Goal: Task Accomplishment & Management: Use online tool/utility

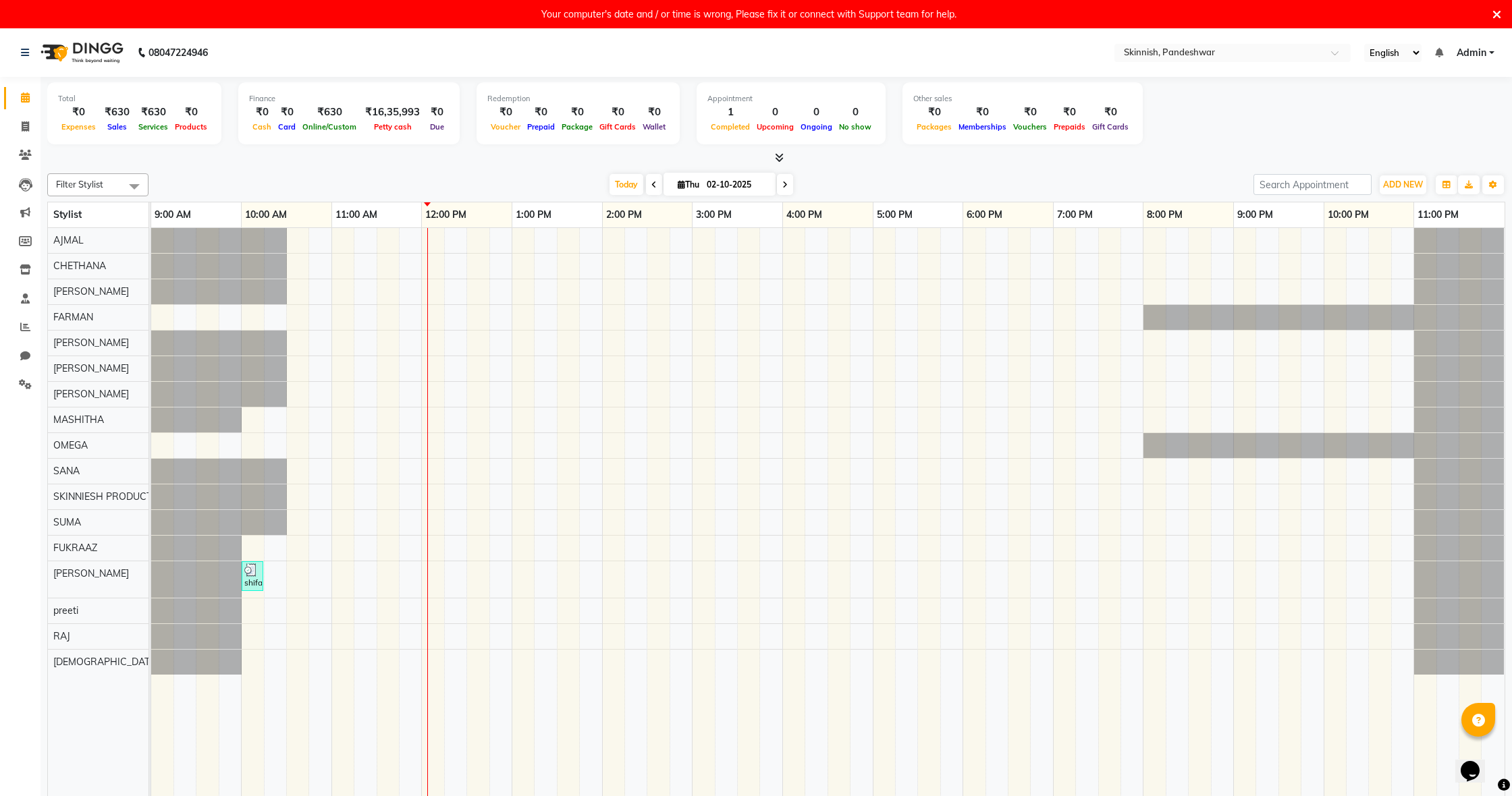
scroll to position [2, 1]
click at [255, 543] on div "shifa, TK01, 10:00 AM-10:15 AM, WAXINGUnderarms" at bounding box center [828, 518] width 1353 height 584
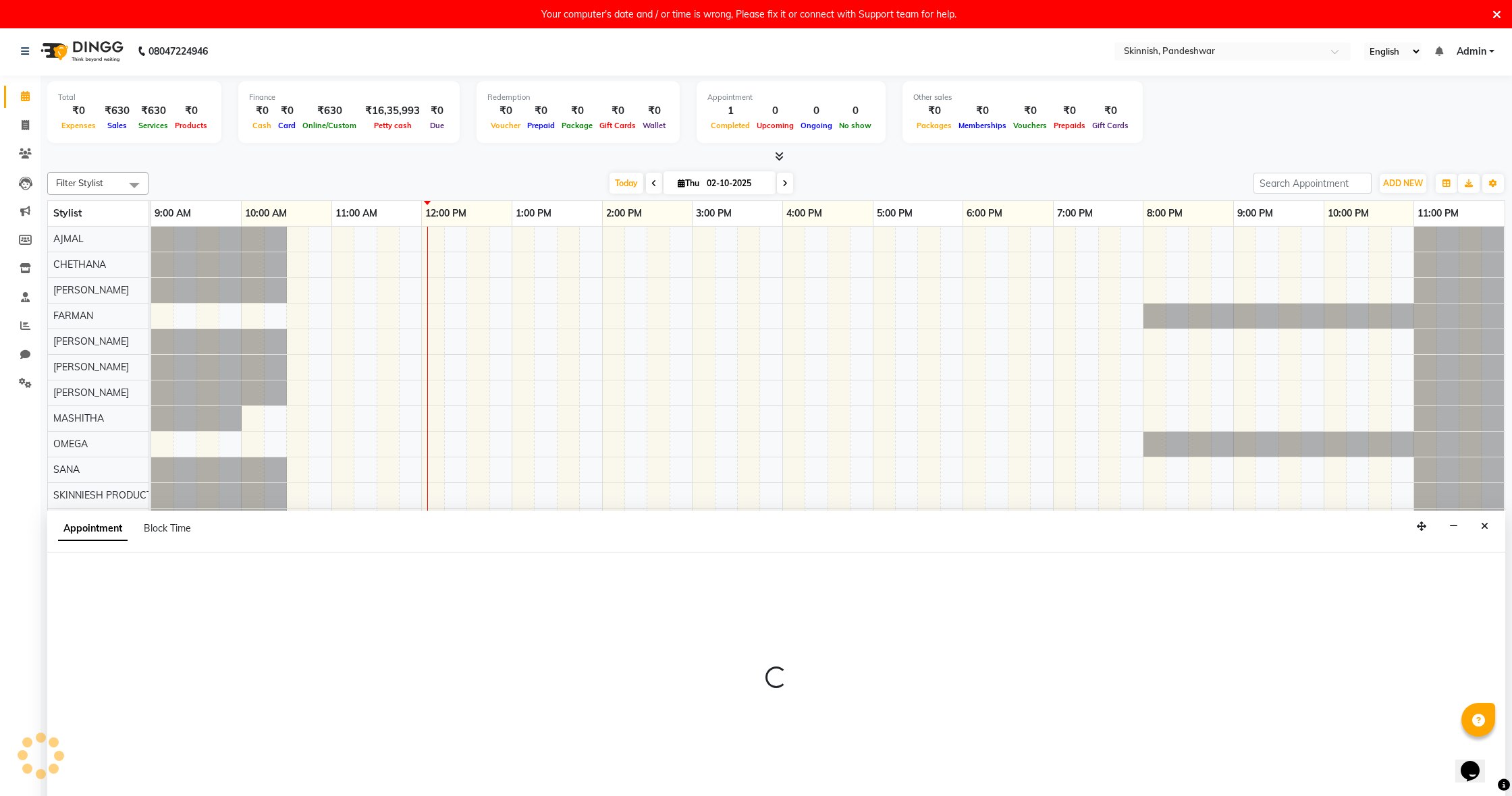
scroll to position [28, 0]
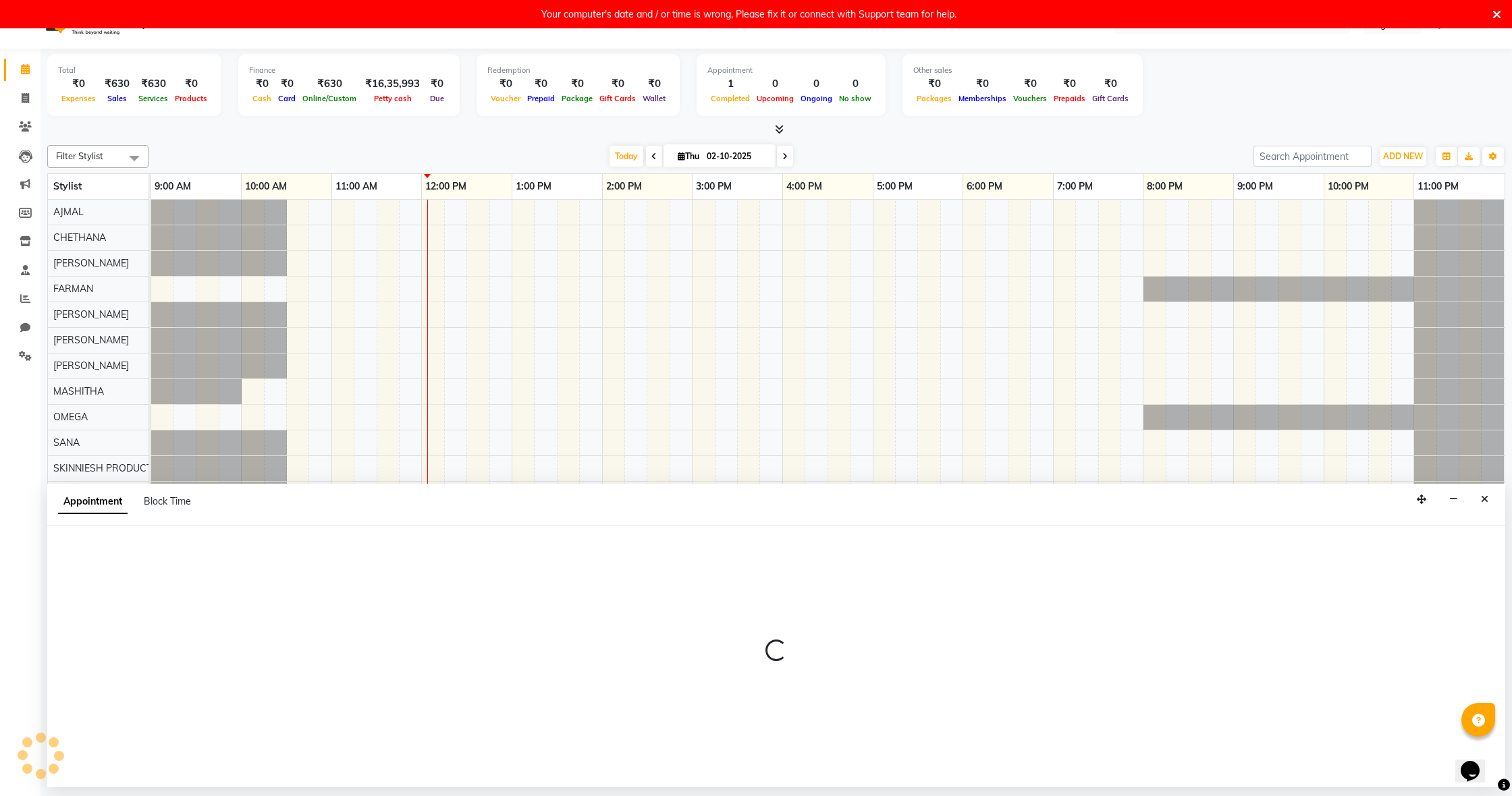
select select "84018"
select select "600"
select select "tentative"
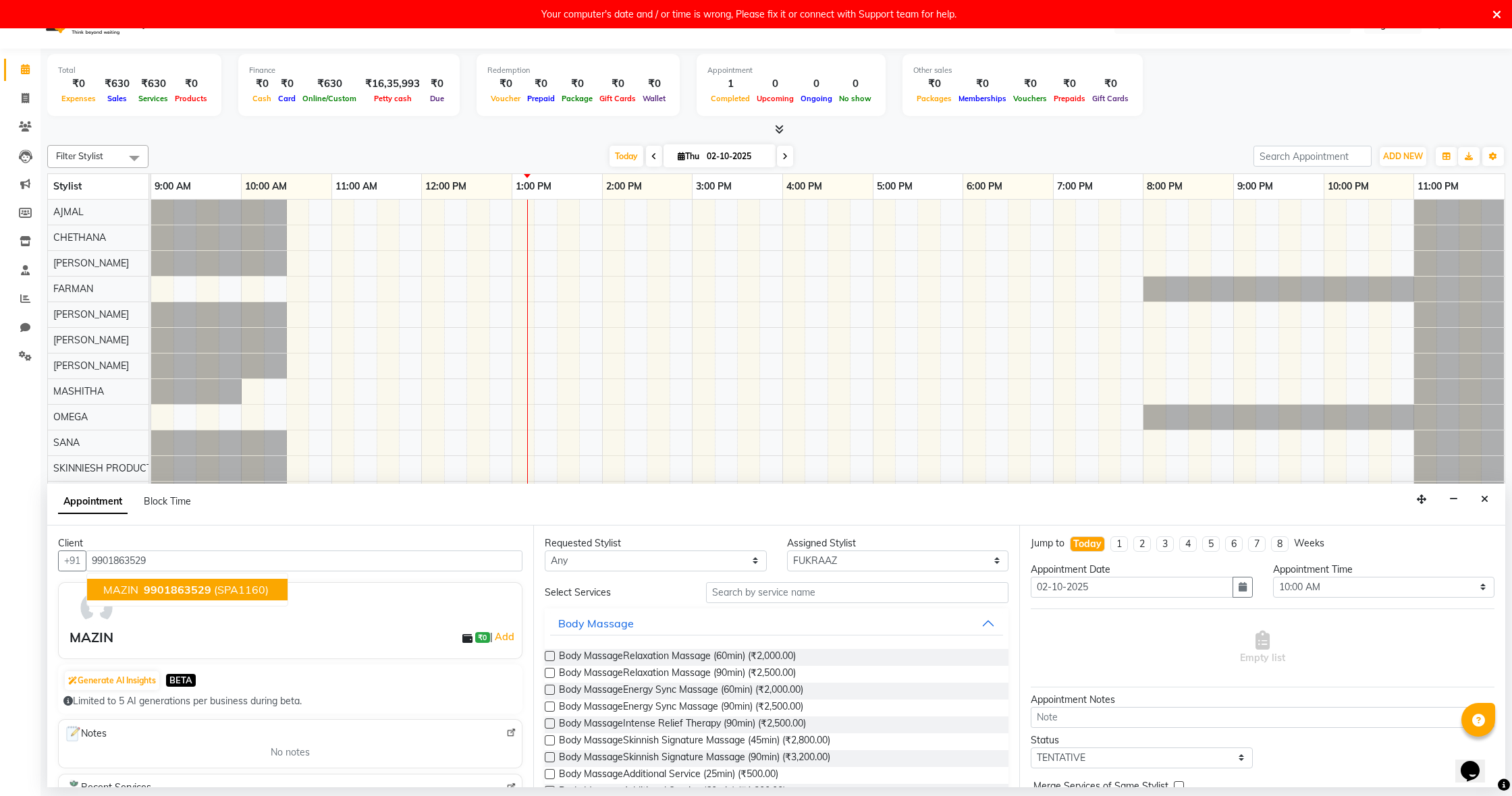
click at [177, 589] on span "9901863529" at bounding box center [177, 589] width 68 height 13
type input "9901863529"
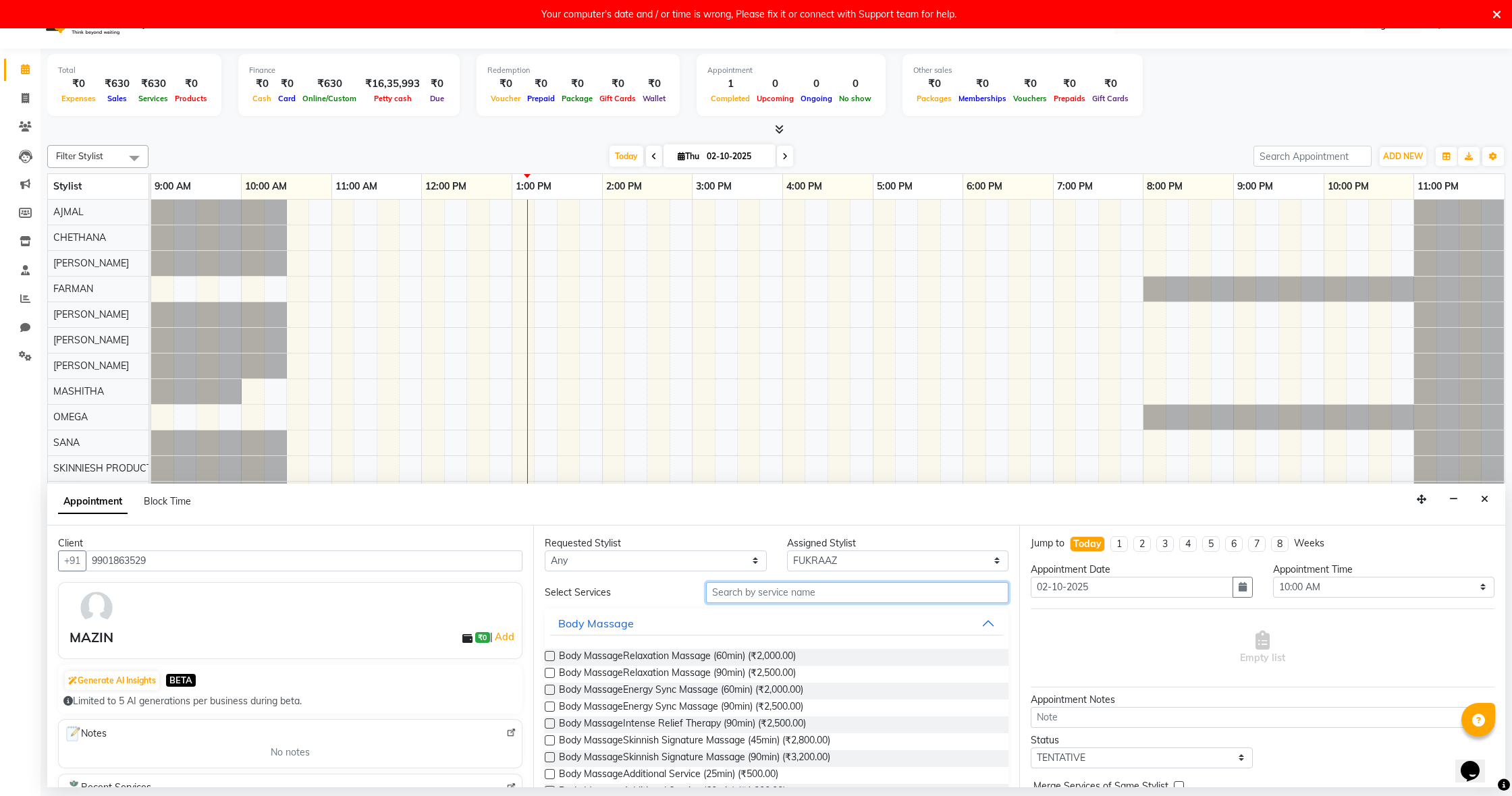
click at [828, 595] on input "text" at bounding box center [857, 592] width 303 height 21
type input "colo"
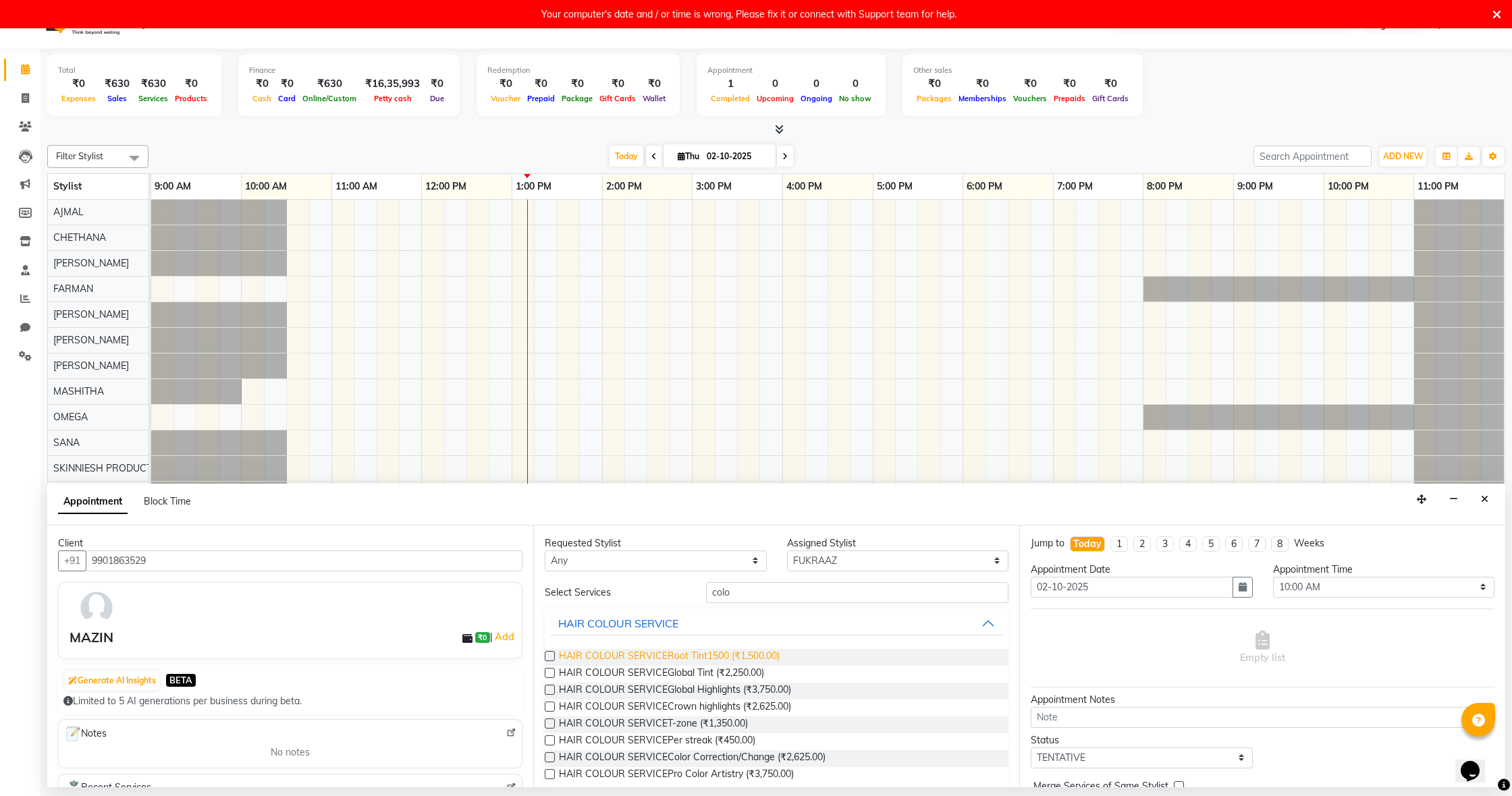
drag, startPoint x: 549, startPoint y: 652, endPoint x: 581, endPoint y: 655, distance: 32.1
click at [548, 652] on label at bounding box center [549, 655] width 10 height 10
click at [548, 653] on input "checkbox" at bounding box center [548, 657] width 9 height 9
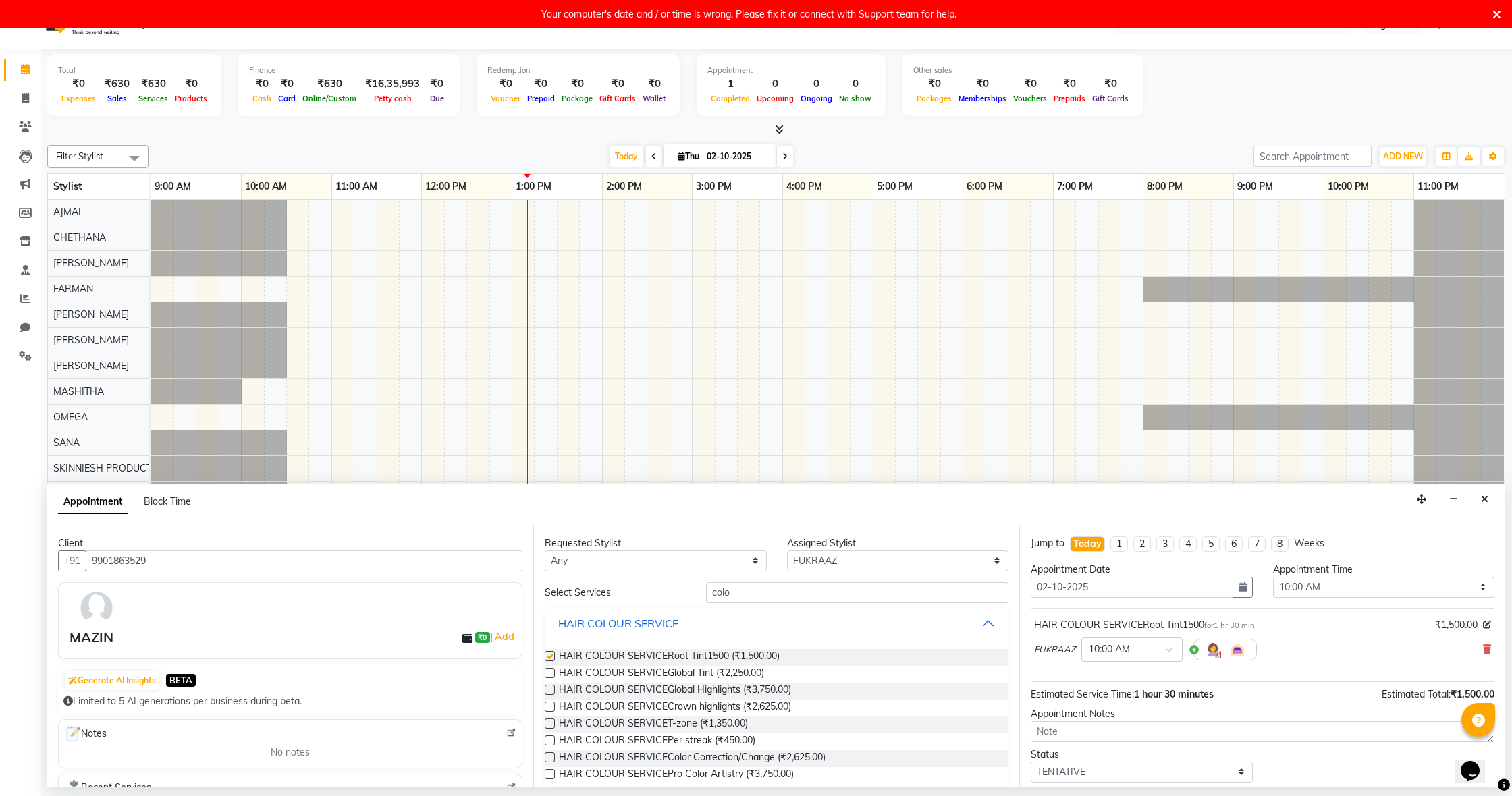
checkbox input "false"
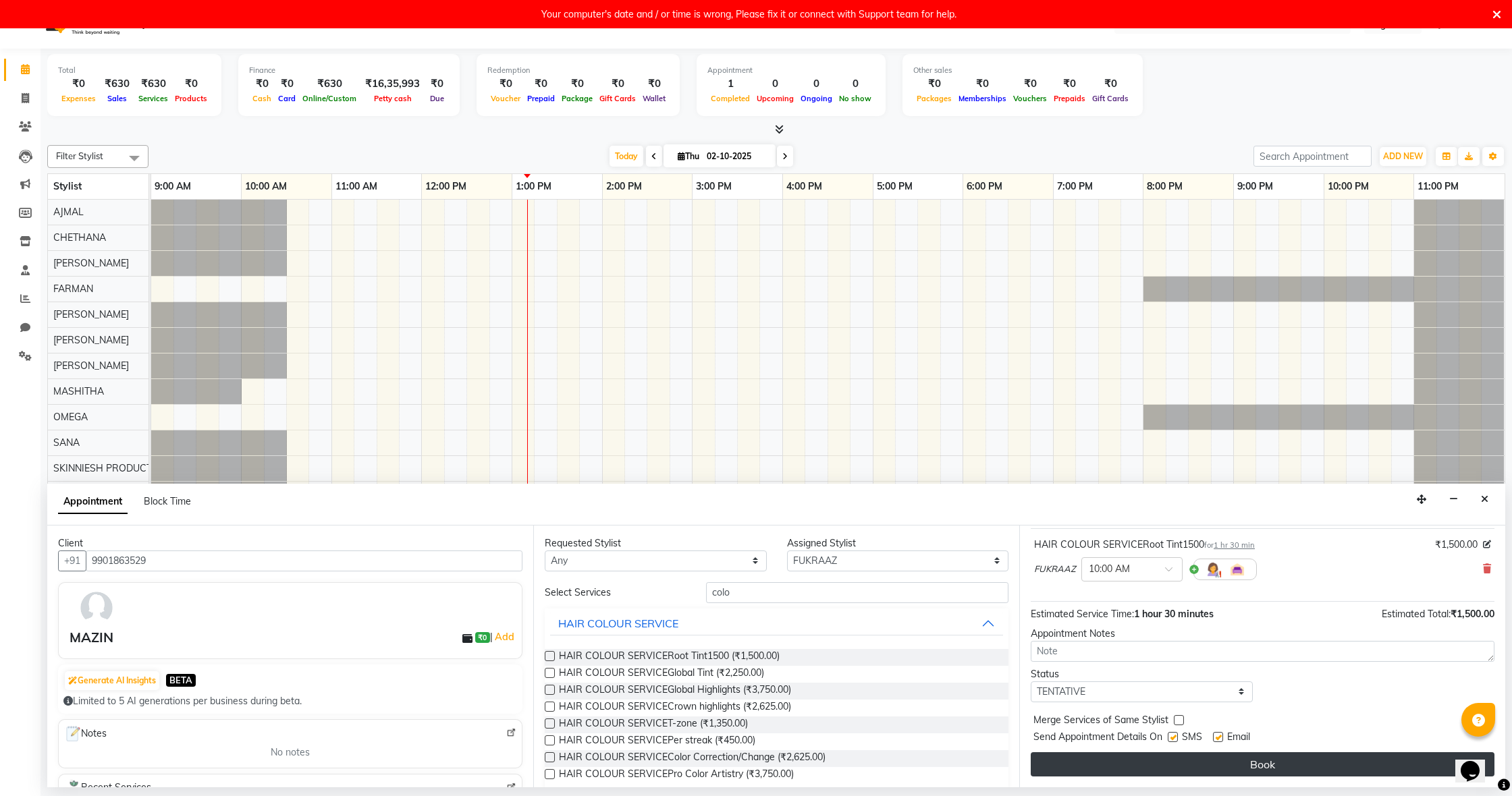
scroll to position [80, 0]
click at [1284, 766] on button "Book" at bounding box center [1262, 764] width 464 height 24
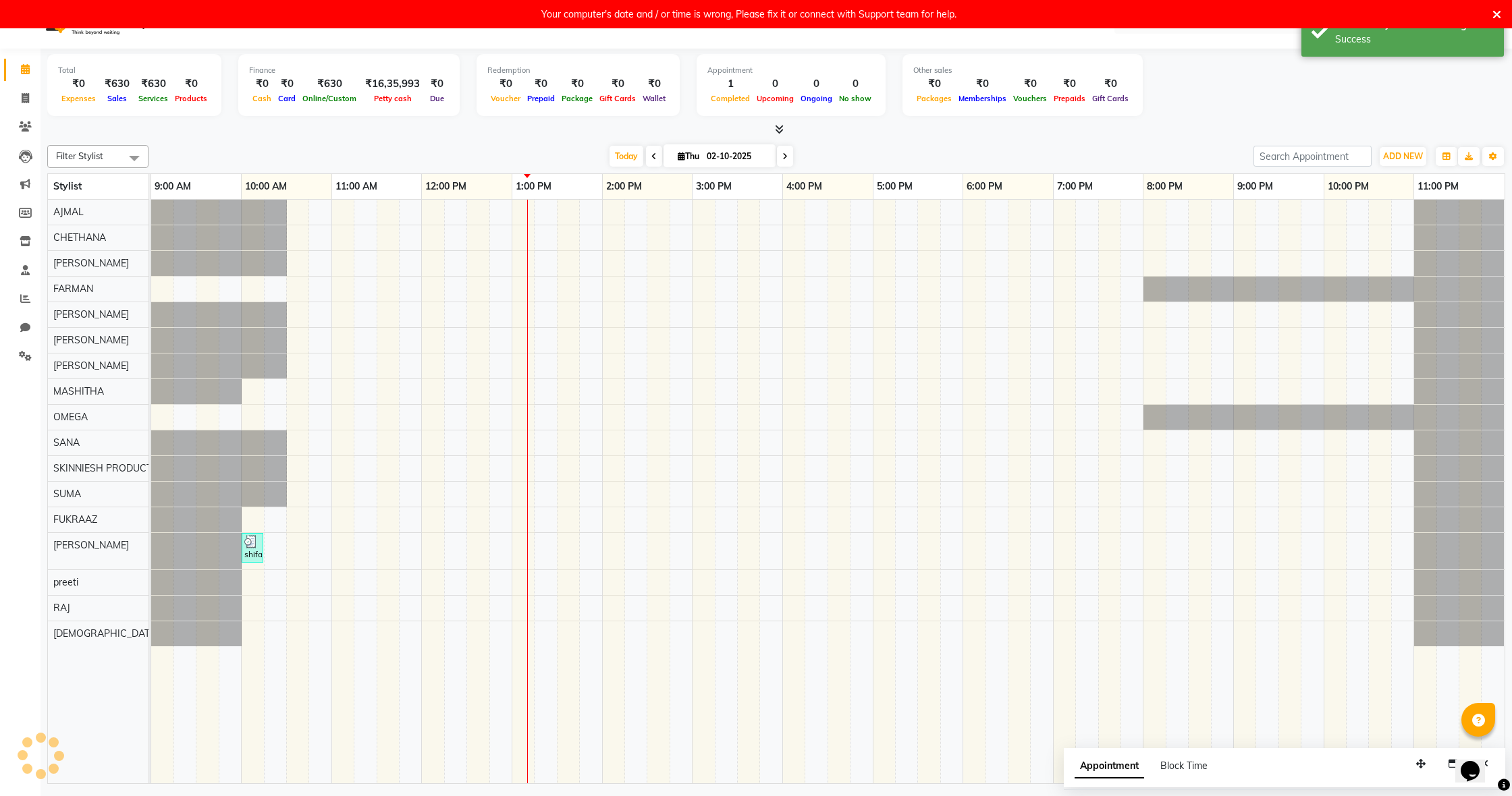
scroll to position [0, 0]
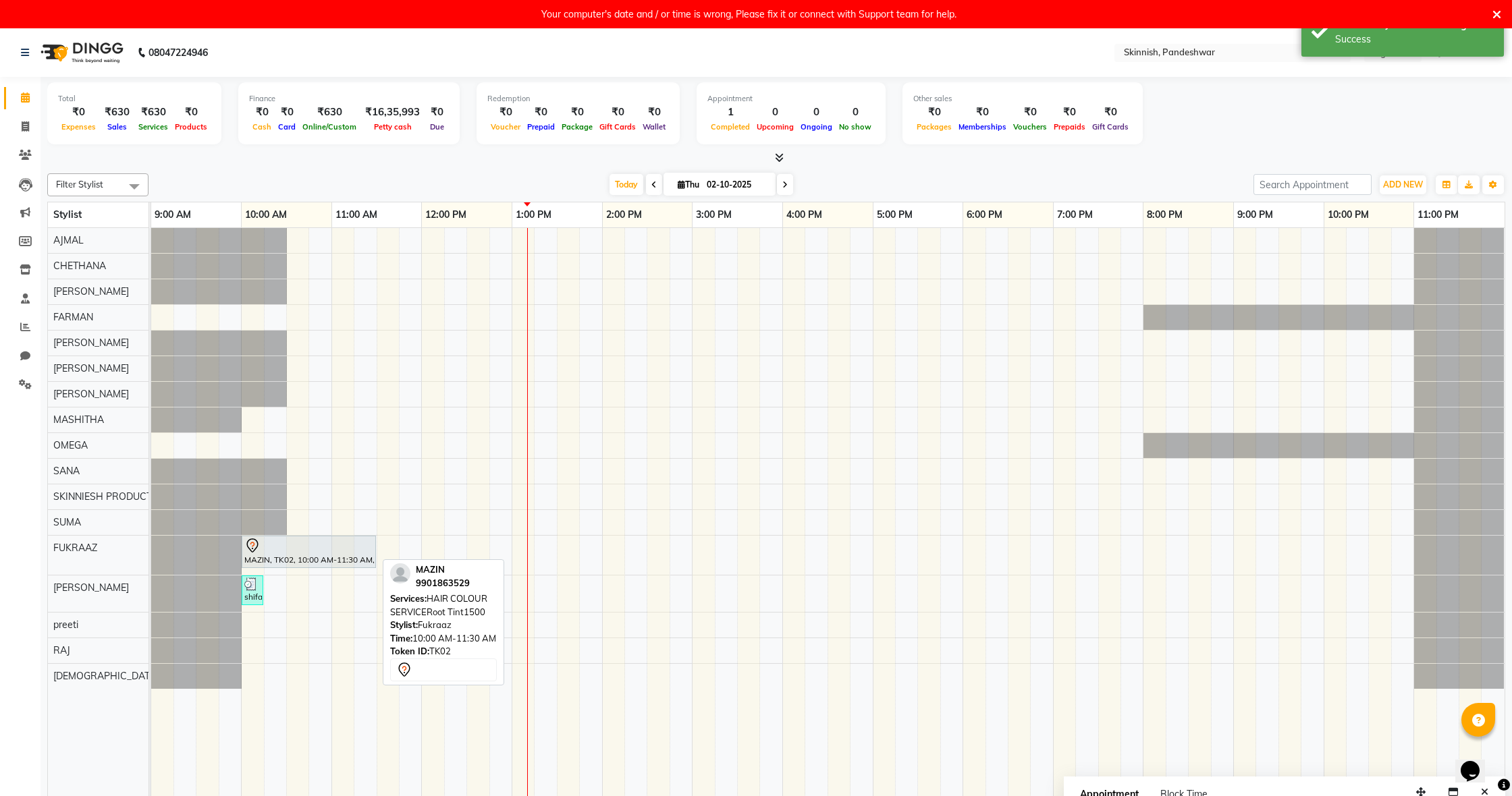
click at [268, 545] on div at bounding box center [309, 546] width 129 height 16
select select "7"
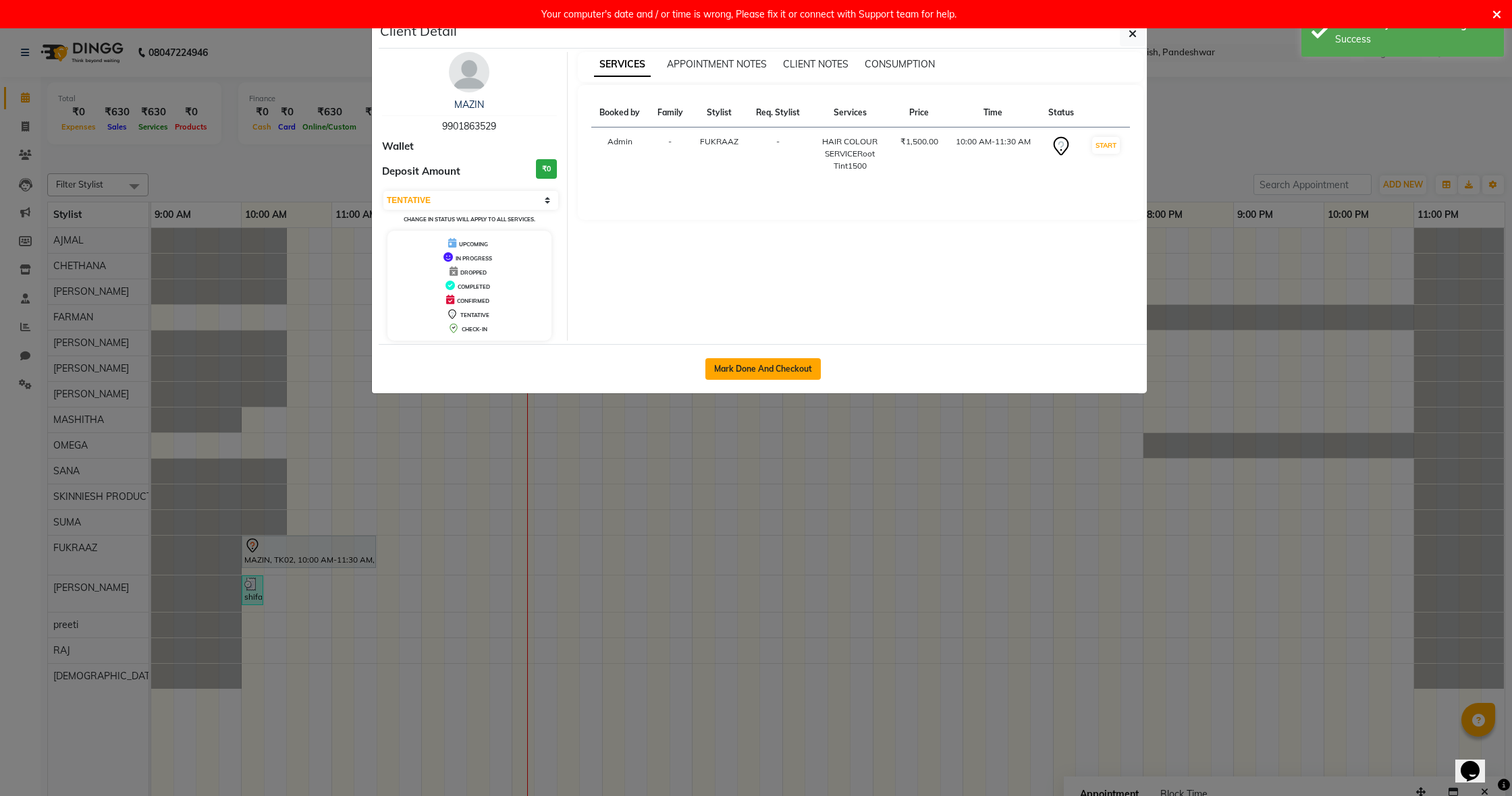
click at [752, 362] on button "Mark Done And Checkout" at bounding box center [763, 369] width 115 height 22
select select "service"
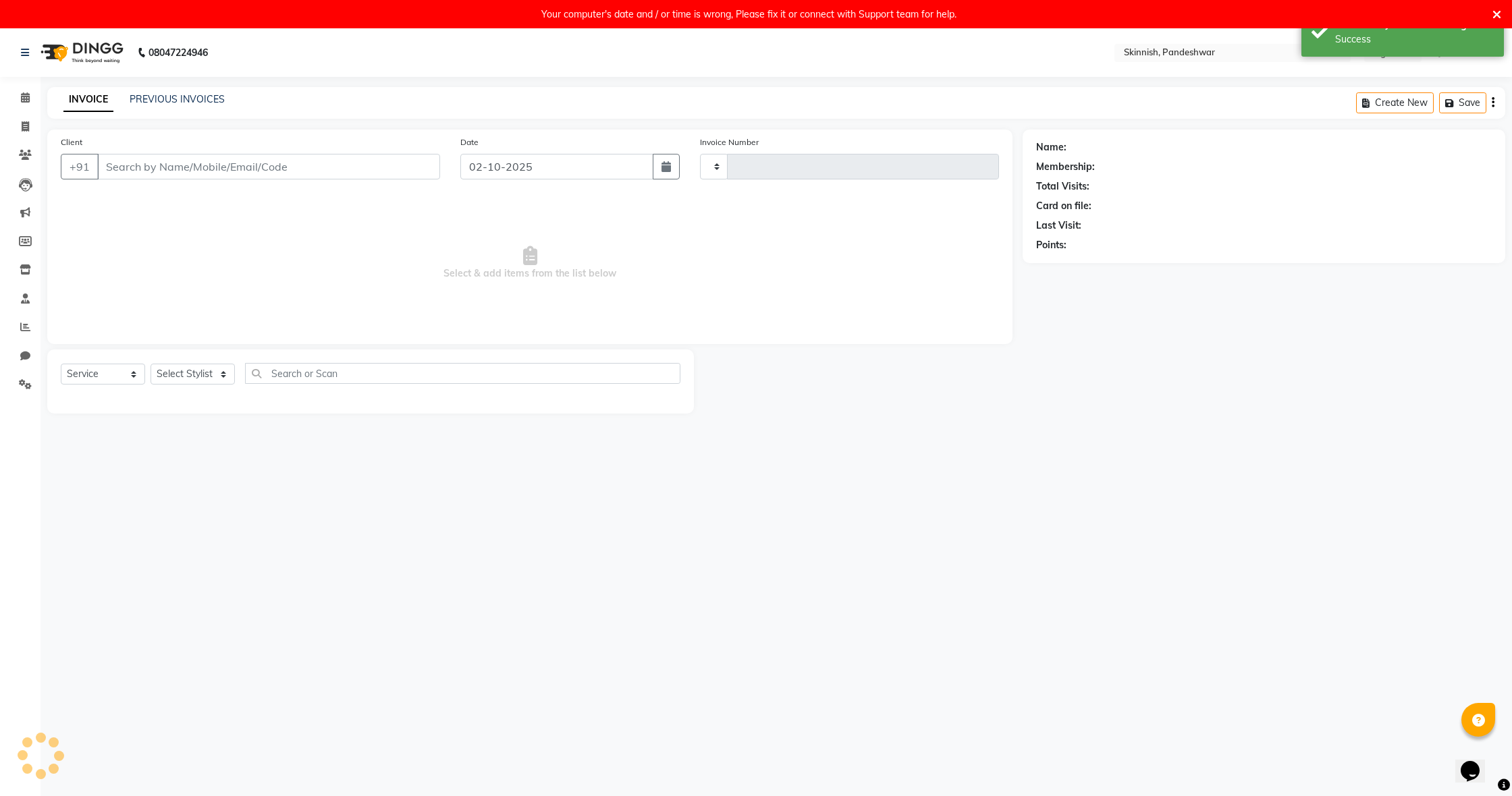
type input "1242"
select select "7886"
type input "9901863529"
select select "84018"
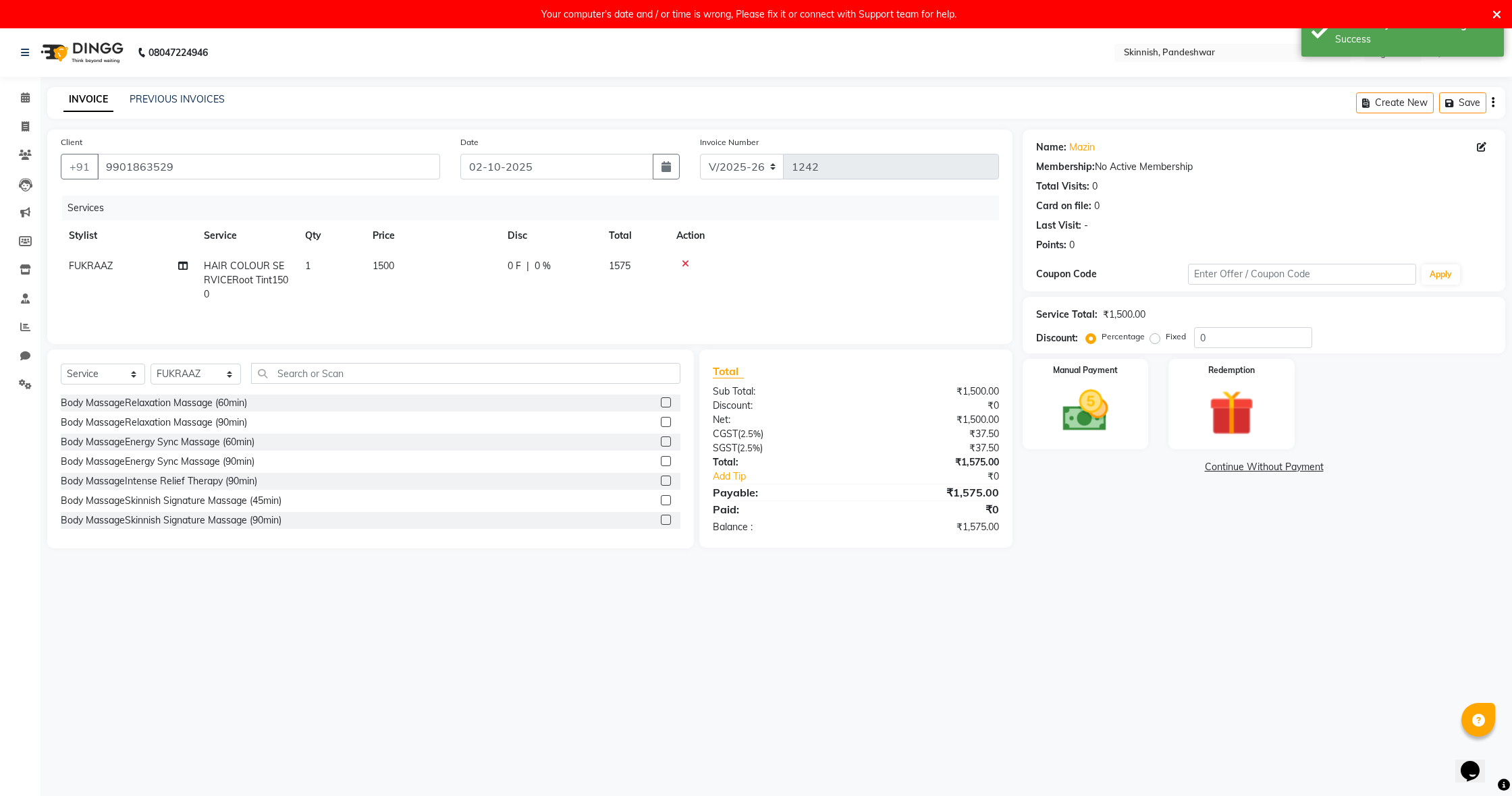
click at [391, 268] on span "1500" at bounding box center [383, 266] width 22 height 12
select select "84018"
click at [476, 268] on input "1500" at bounding box center [495, 269] width 119 height 21
type input "1"
type input "2200"
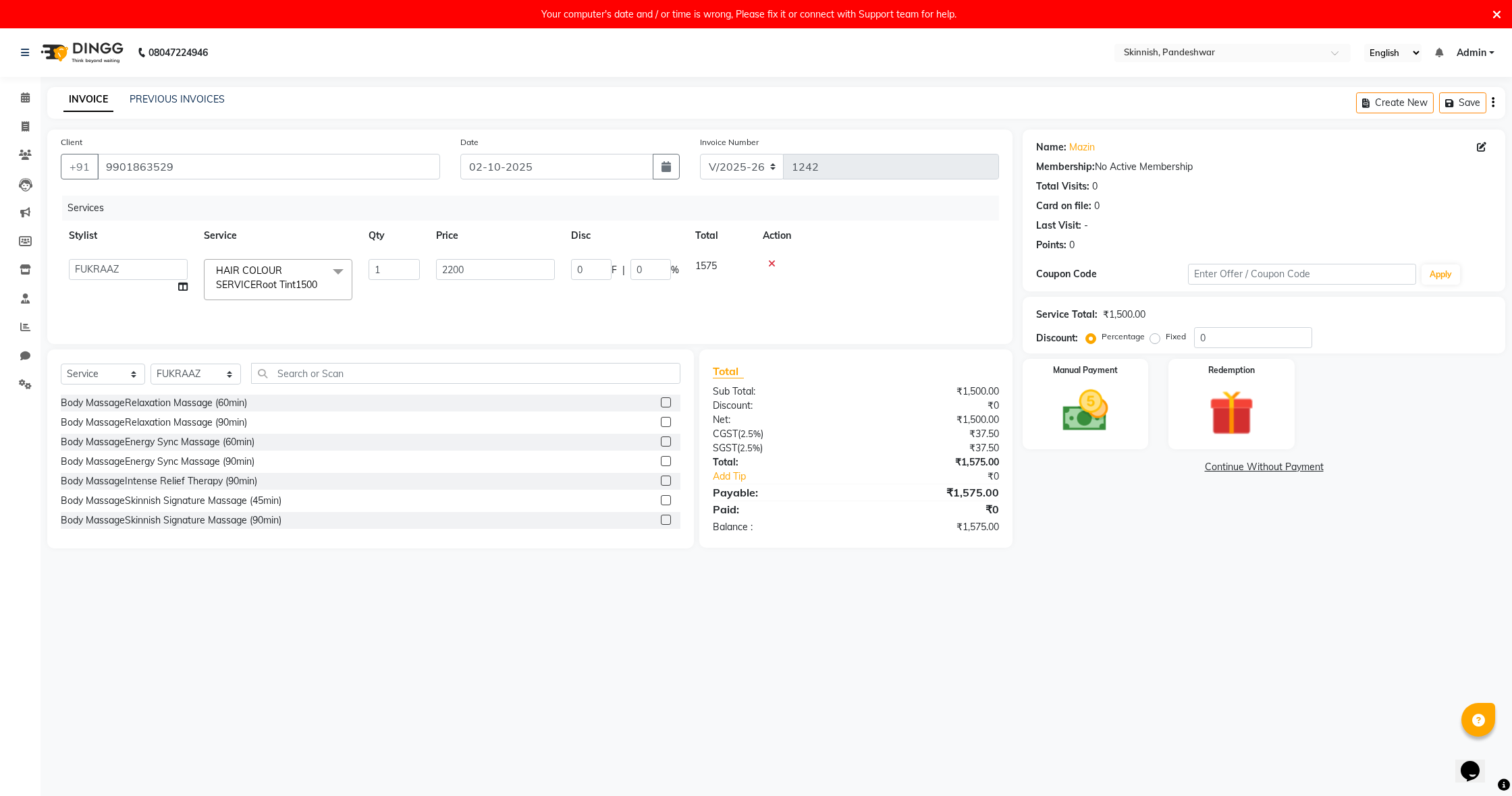
click at [888, 309] on div "Services Stylist Service Qty Price Disc Total Action AJMAL CHETHANA [PERSON_NAM…" at bounding box center [530, 264] width 938 height 135
drag, startPoint x: 1152, startPoint y: 337, endPoint x: 1199, endPoint y: 335, distance: 47.0
click at [1166, 337] on label "Fixed" at bounding box center [1176, 337] width 20 height 12
click at [1153, 337] on input "Fixed" at bounding box center [1157, 337] width 9 height 9
radio input "true"
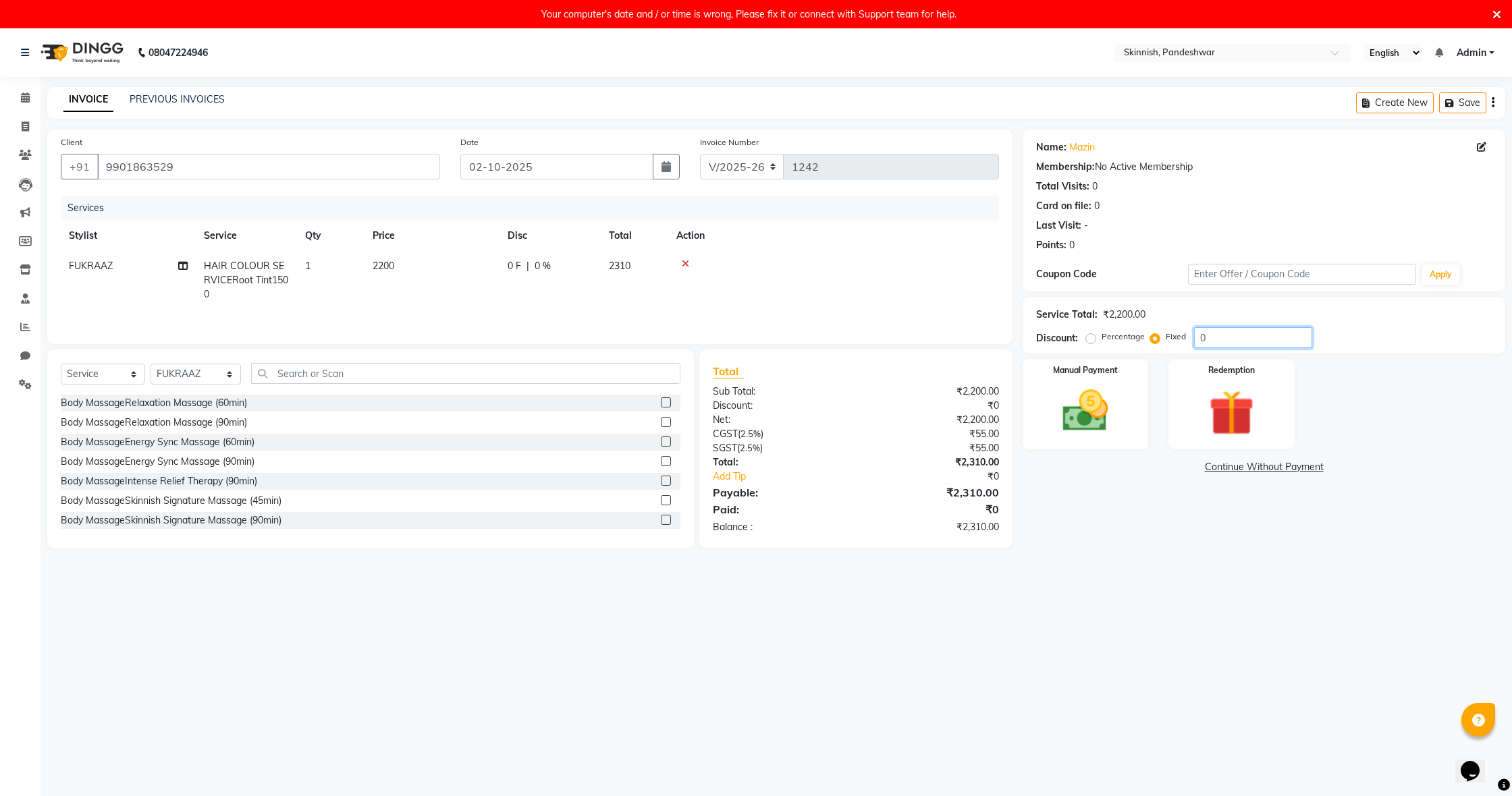
click at [1198, 340] on input "0" at bounding box center [1253, 337] width 118 height 21
drag, startPoint x: 1118, startPoint y: 409, endPoint x: 1141, endPoint y: 415, distance: 23.8
click at [1118, 409] on img at bounding box center [1085, 411] width 77 height 54
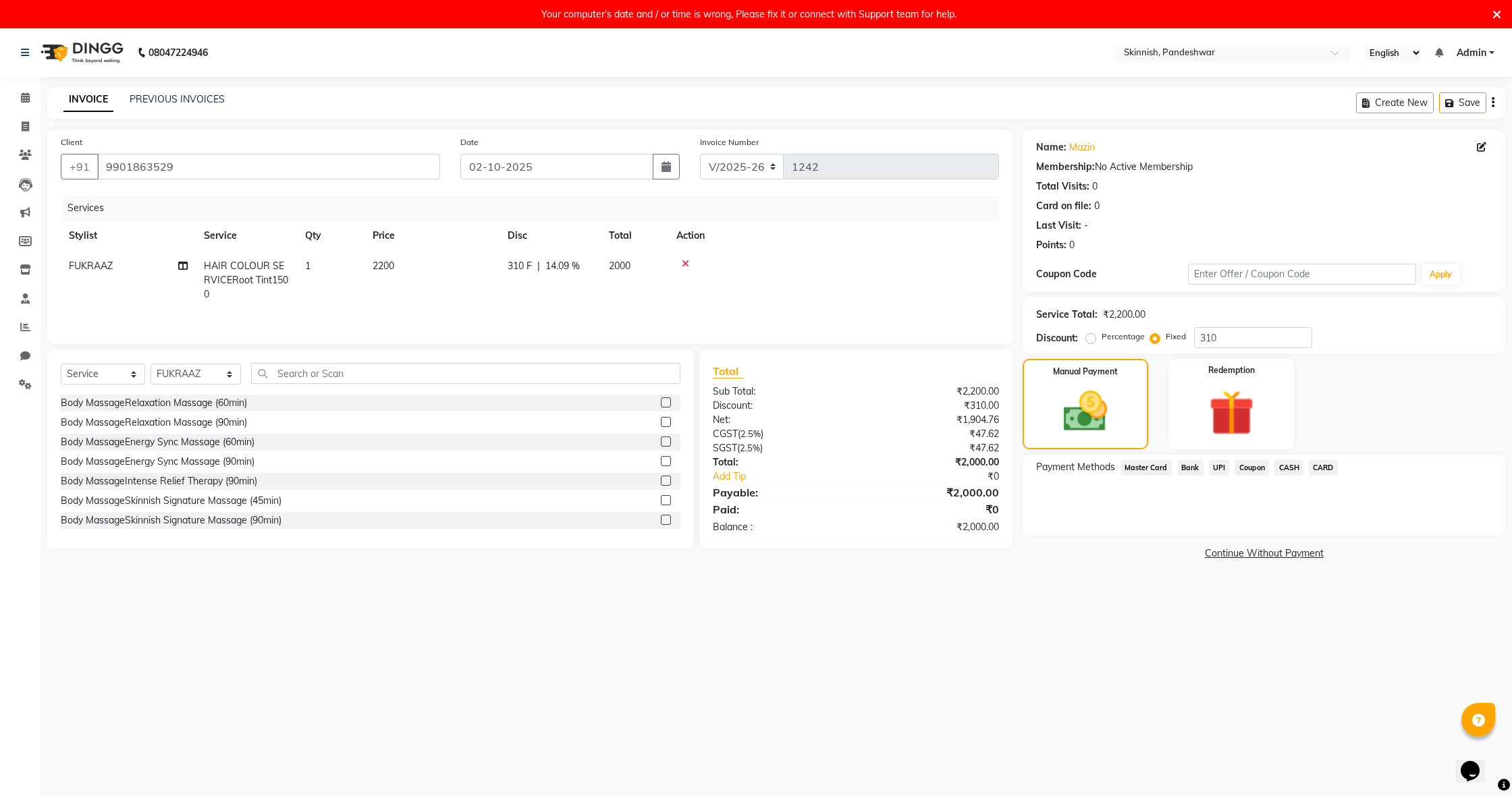
click at [1213, 461] on span "UPI" at bounding box center [1219, 468] width 21 height 16
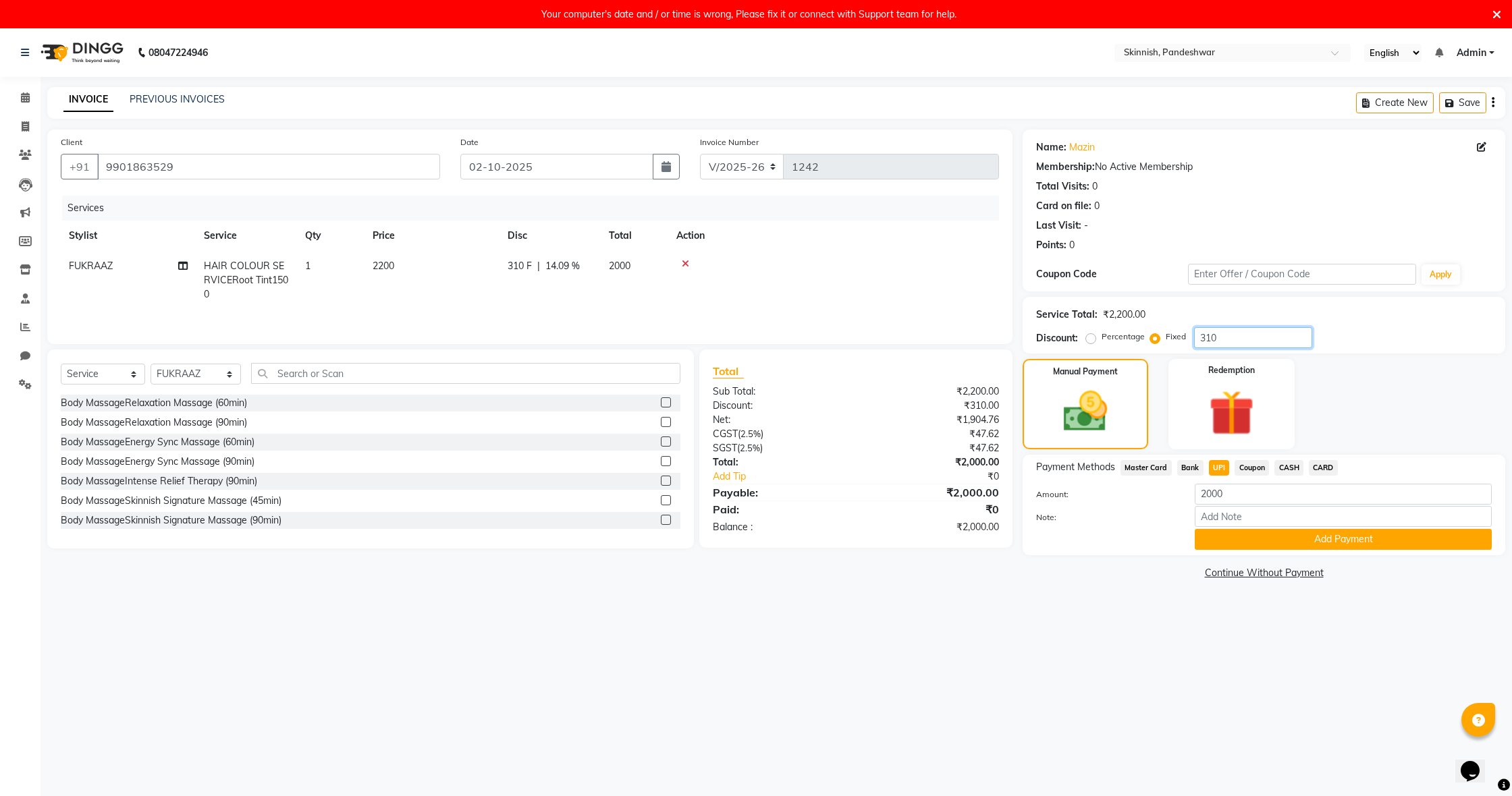
click at [1221, 338] on input "310" at bounding box center [1253, 337] width 118 height 21
drag, startPoint x: 1206, startPoint y: 338, endPoint x: 1230, endPoint y: 338, distance: 24.0
click at [1206, 338] on input "310" at bounding box center [1253, 337] width 118 height 21
type input "110"
drag, startPoint x: 1262, startPoint y: 467, endPoint x: 1216, endPoint y: 466, distance: 46.0
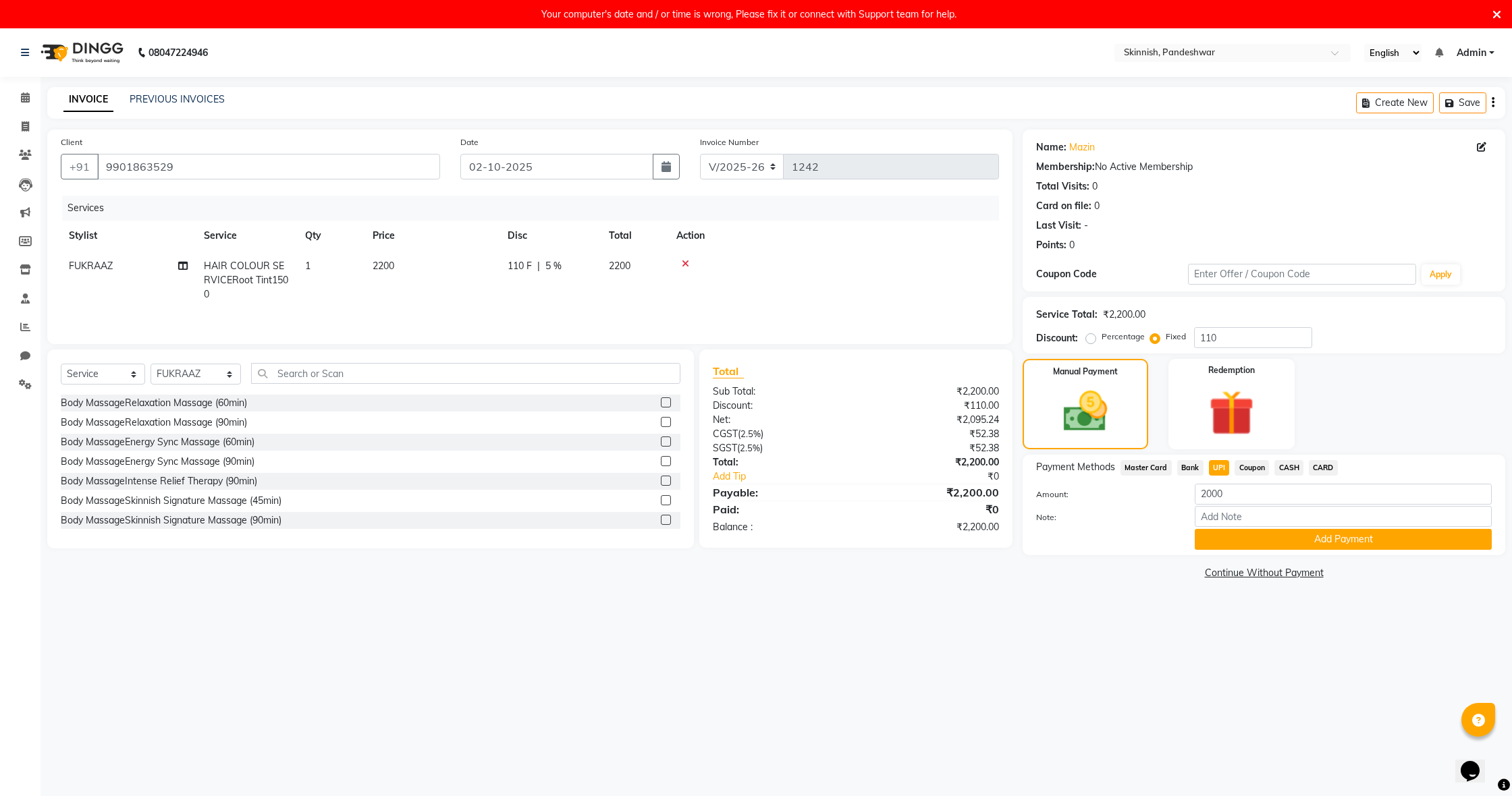
click at [1262, 467] on span "Coupon" at bounding box center [1251, 468] width 34 height 16
type input "2200"
click at [1213, 467] on span "UPI" at bounding box center [1219, 468] width 21 height 16
click at [1274, 535] on button "Add Payment" at bounding box center [1343, 539] width 297 height 21
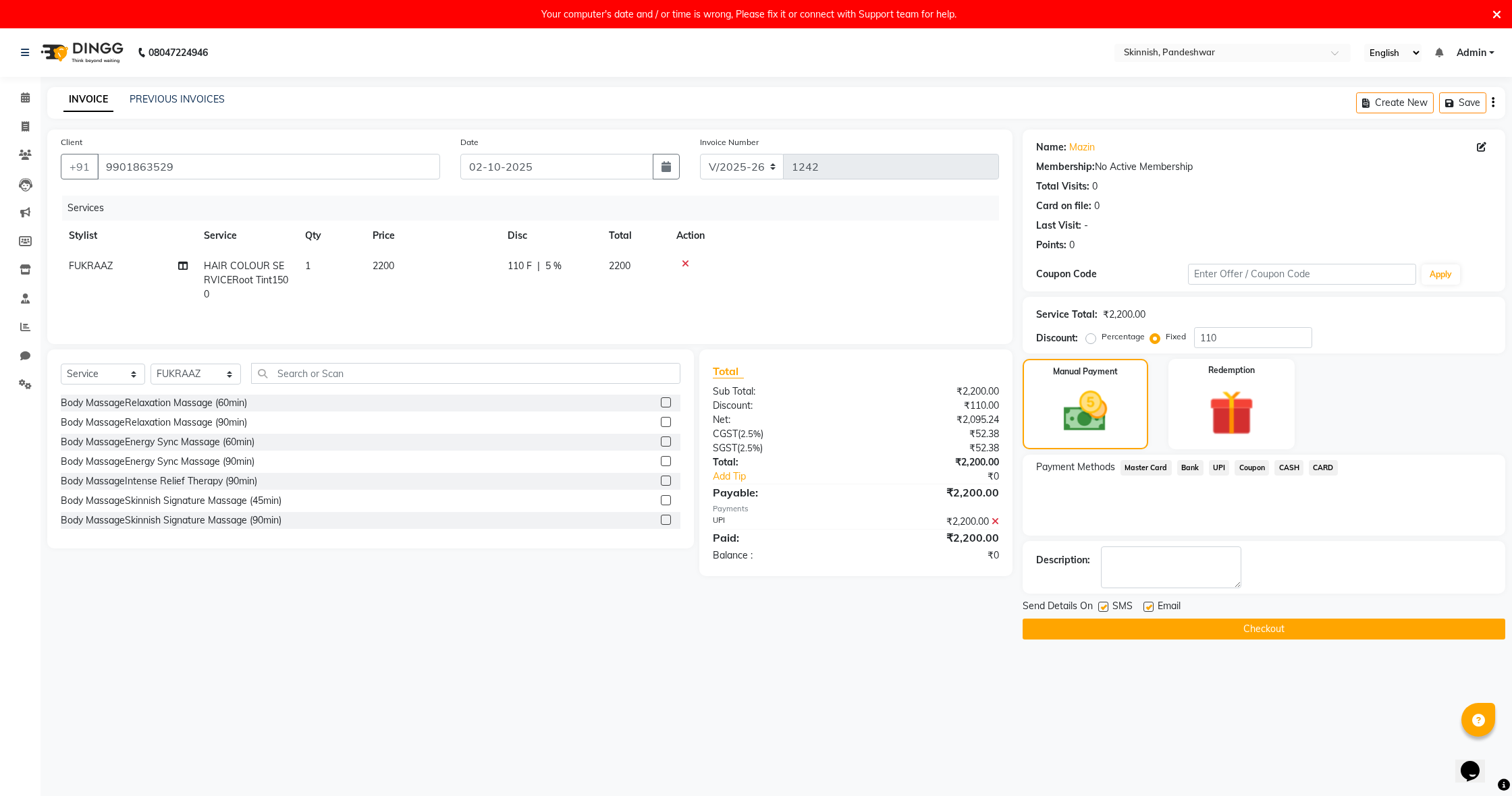
click at [1258, 631] on button "Checkout" at bounding box center [1264, 629] width 482 height 21
